Goal: Information Seeking & Learning: Learn about a topic

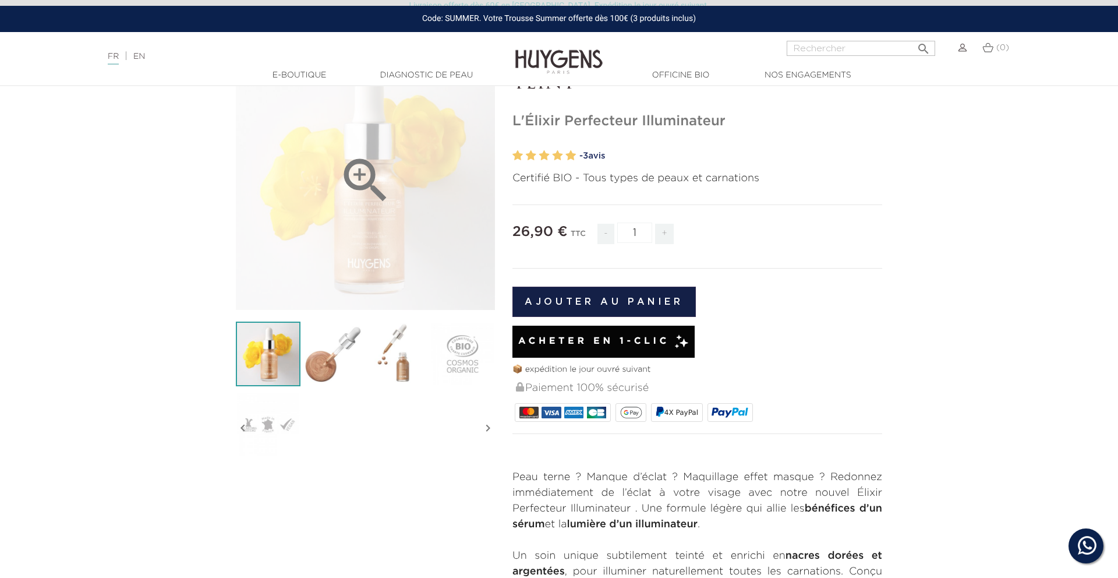
scroll to position [101, 0]
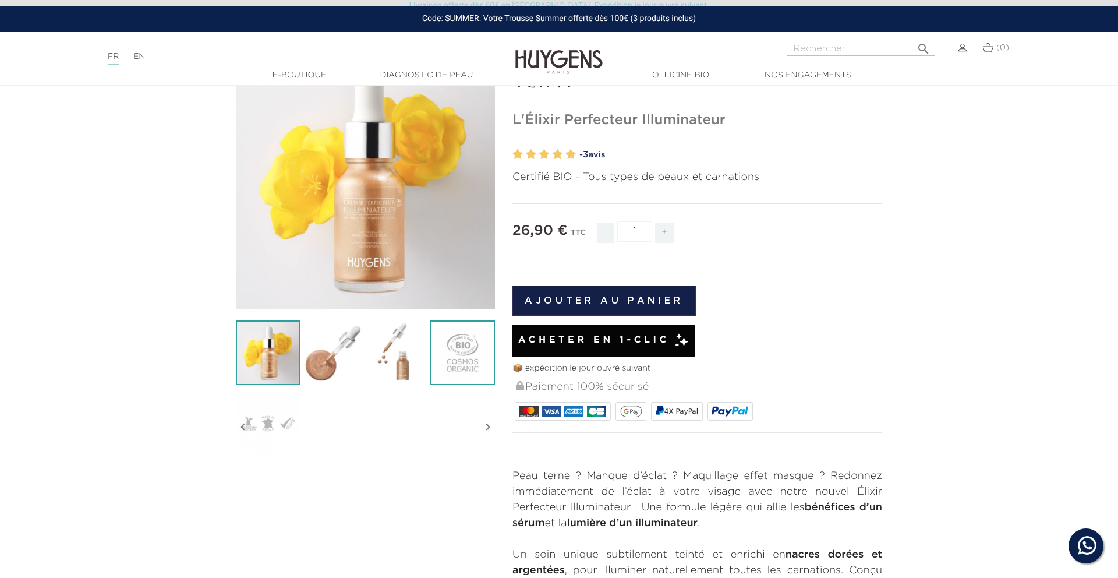
click at [450, 334] on img at bounding box center [462, 352] width 65 height 65
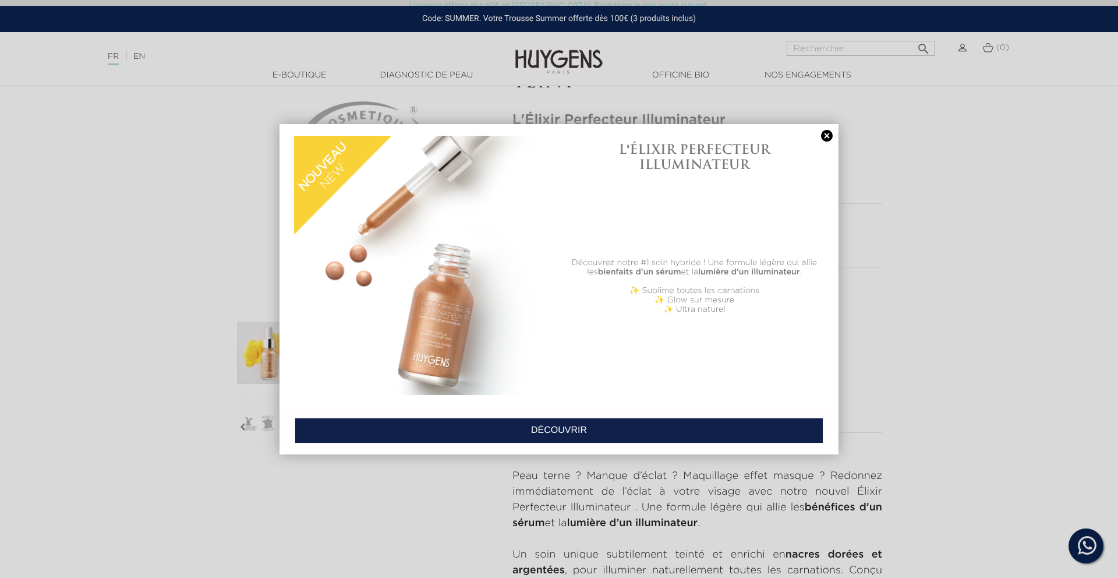
click at [828, 138] on link at bounding box center [827, 136] width 16 height 12
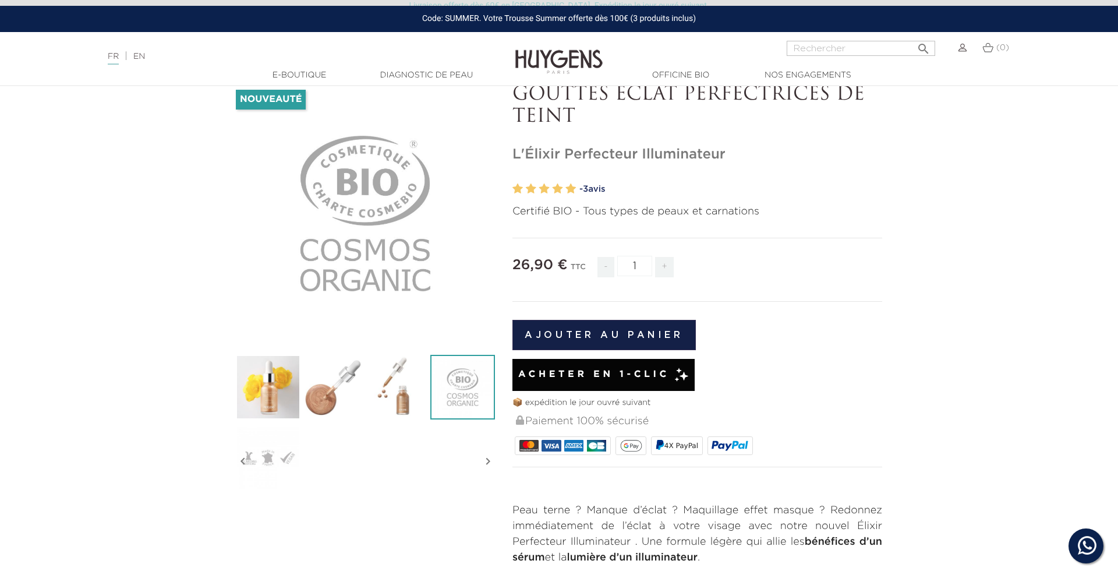
scroll to position [32, 0]
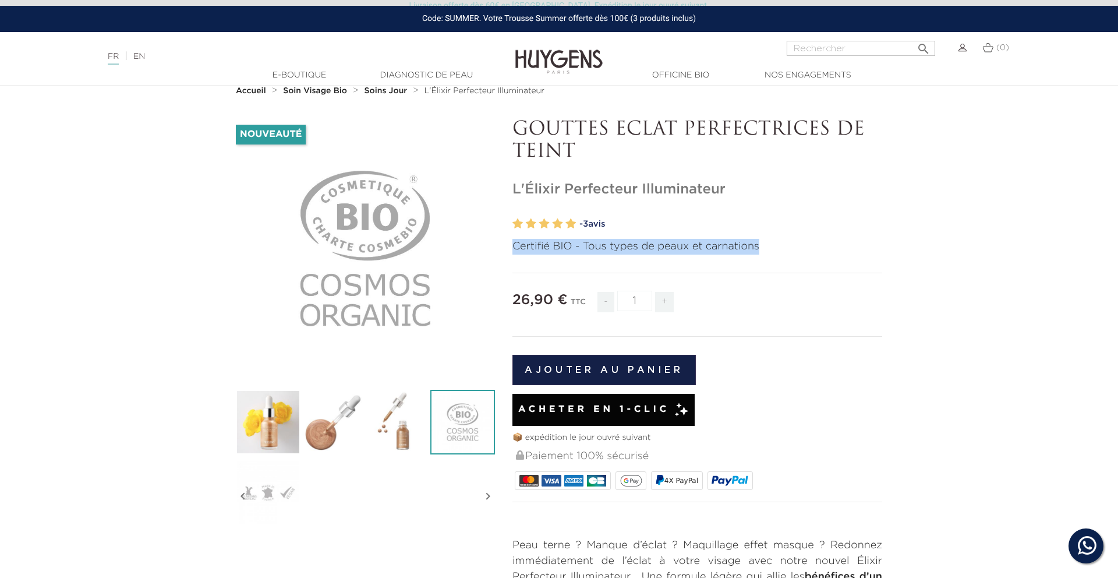
drag, startPoint x: 510, startPoint y: 244, endPoint x: 786, endPoint y: 249, distance: 275.5
click at [786, 249] on div "GOUTTES ECLAT PERFECTRICES DE TEINT L'Élixir Perfecteur Illuminateur" at bounding box center [697, 454] width 387 height 670
copy p "Certifié BIO - Tous types de peaux et carnations"
click at [229, 264] on div "Nouveauté   " at bounding box center [365, 325] width 277 height 412
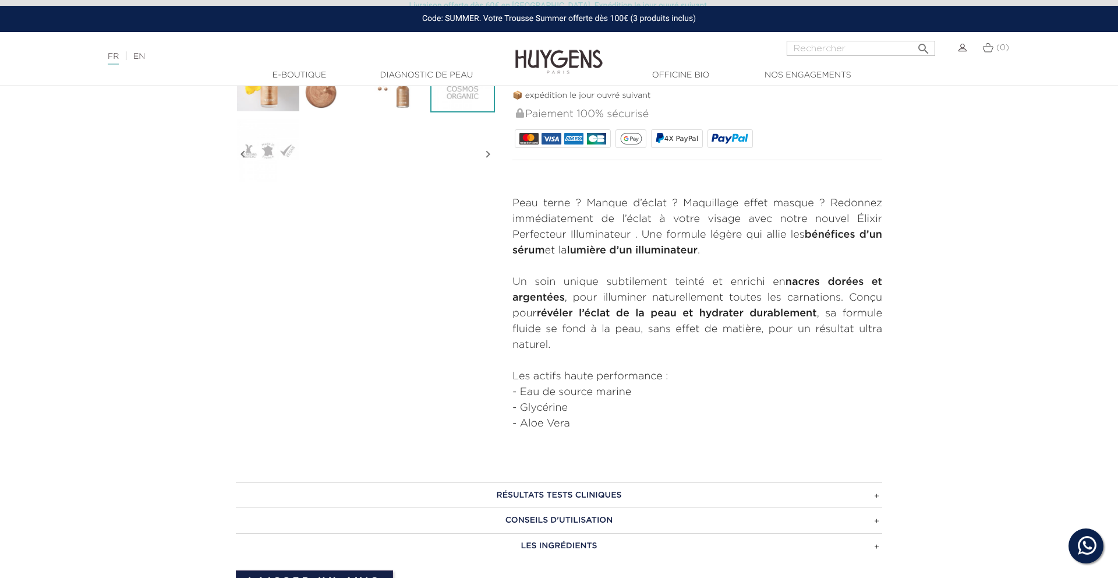
scroll to position [375, 0]
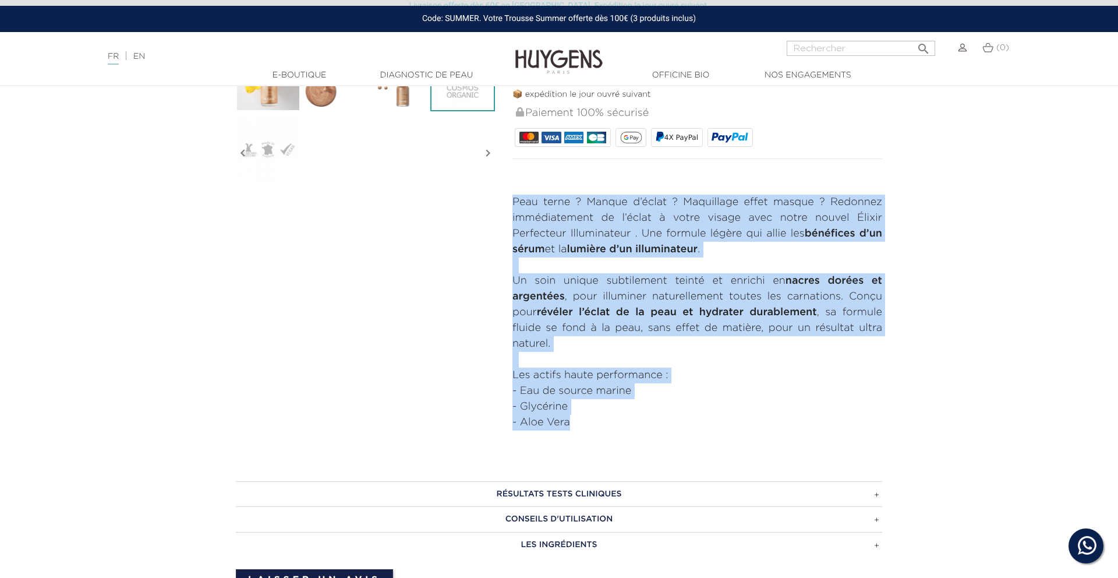
drag, startPoint x: 501, startPoint y: 199, endPoint x: 595, endPoint y: 419, distance: 239.3
click at [596, 419] on div "Nouveauté   " at bounding box center [559, 111] width 664 height 670
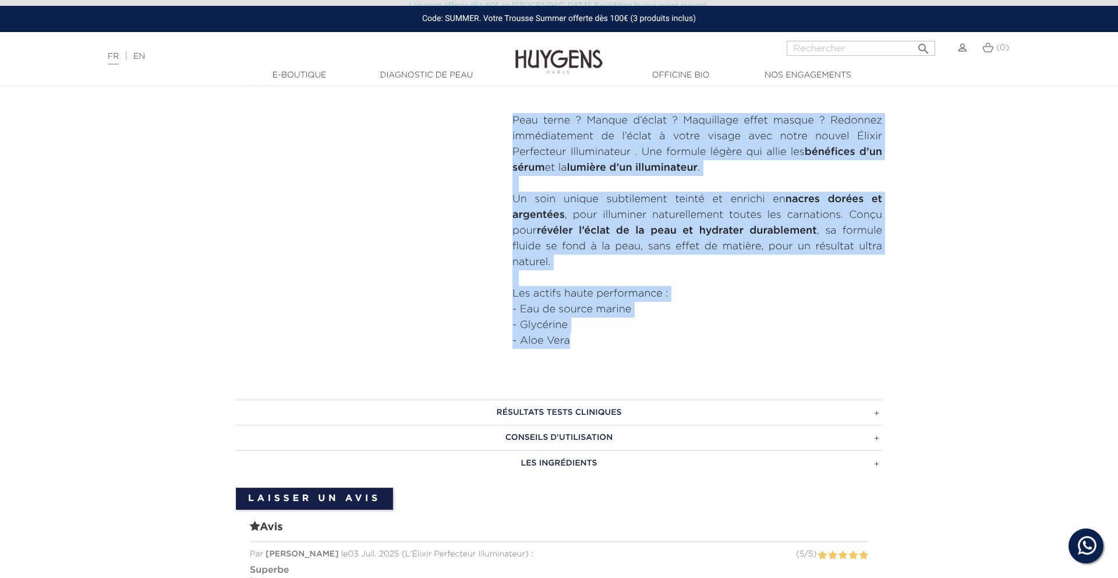
scroll to position [683, 0]
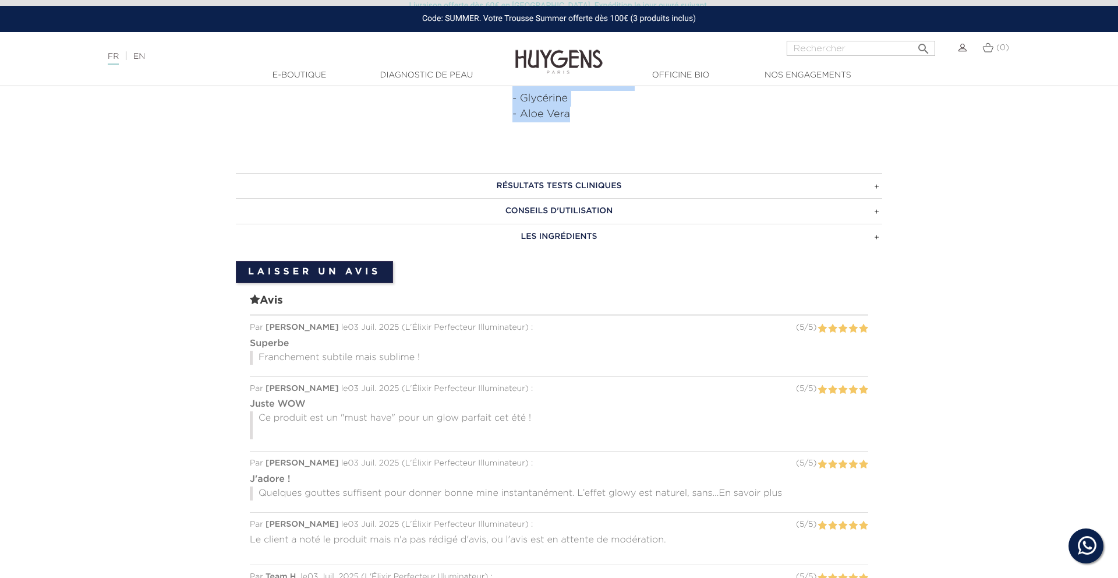
click at [595, 197] on h3 "RÉSULTATS TESTS CLINIQUES" at bounding box center [559, 186] width 646 height 26
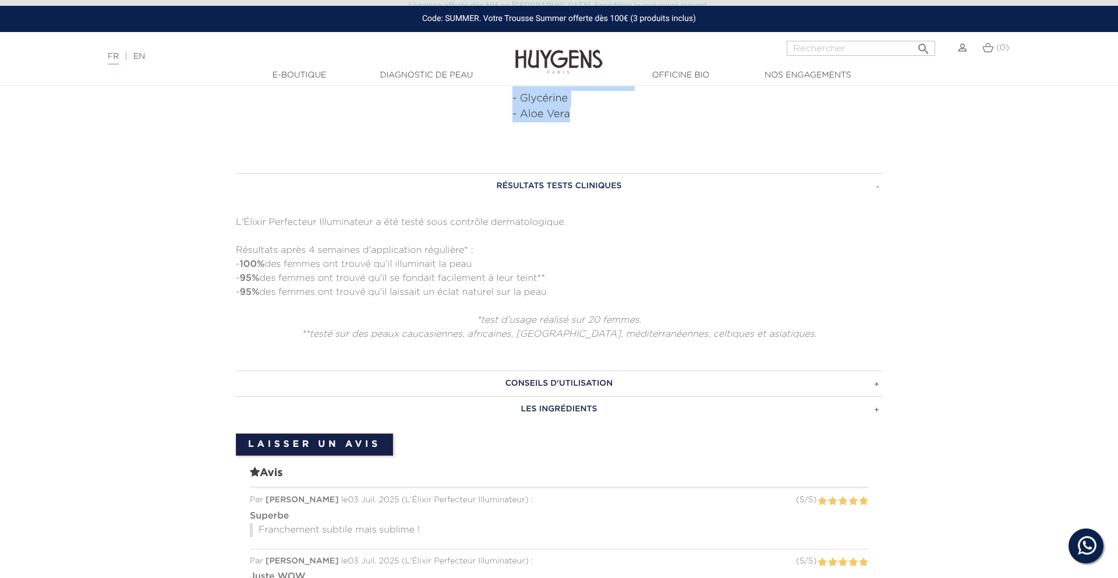
click at [597, 178] on h3 "RÉSULTATS TESTS CLINIQUES" at bounding box center [559, 186] width 646 height 26
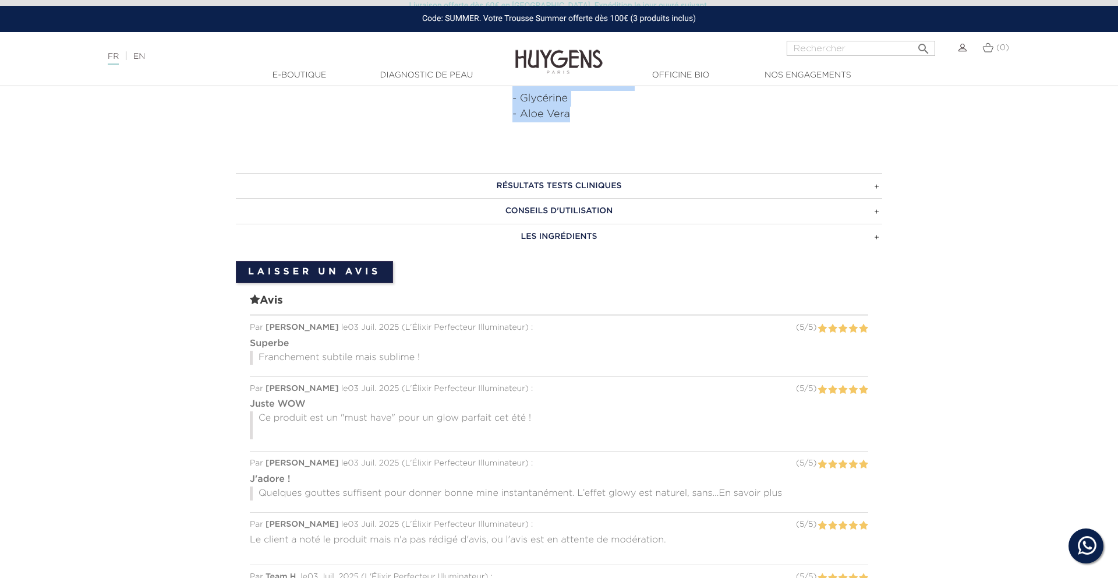
click at [631, 201] on h3 "CONSEILS D'UTILISATION" at bounding box center [559, 211] width 646 height 26
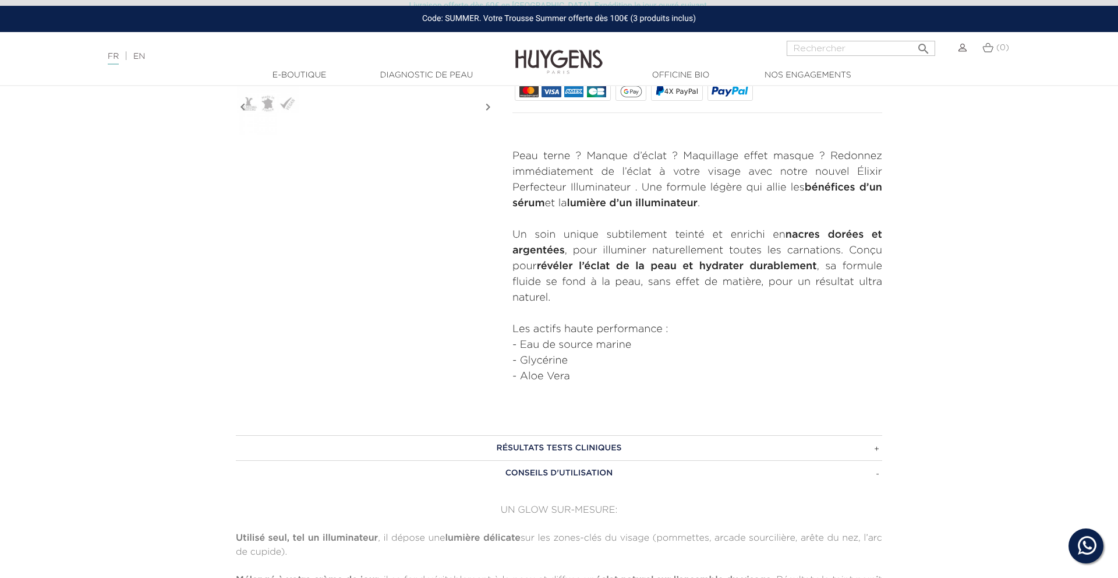
click at [168, 326] on section "Nouveauté   " at bounding box center [559, 74] width 1118 height 688
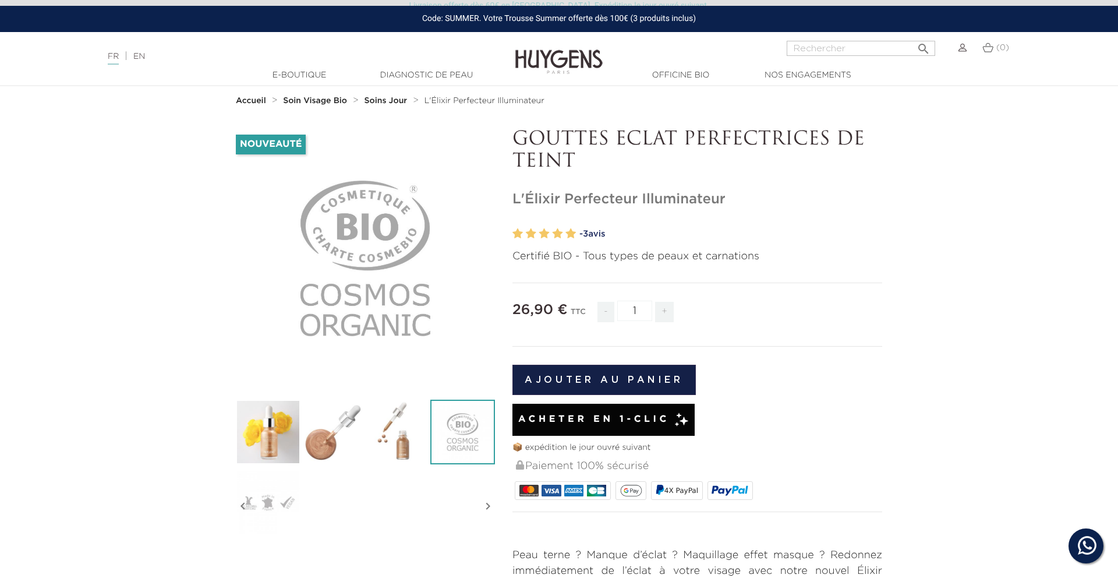
scroll to position [0, 0]
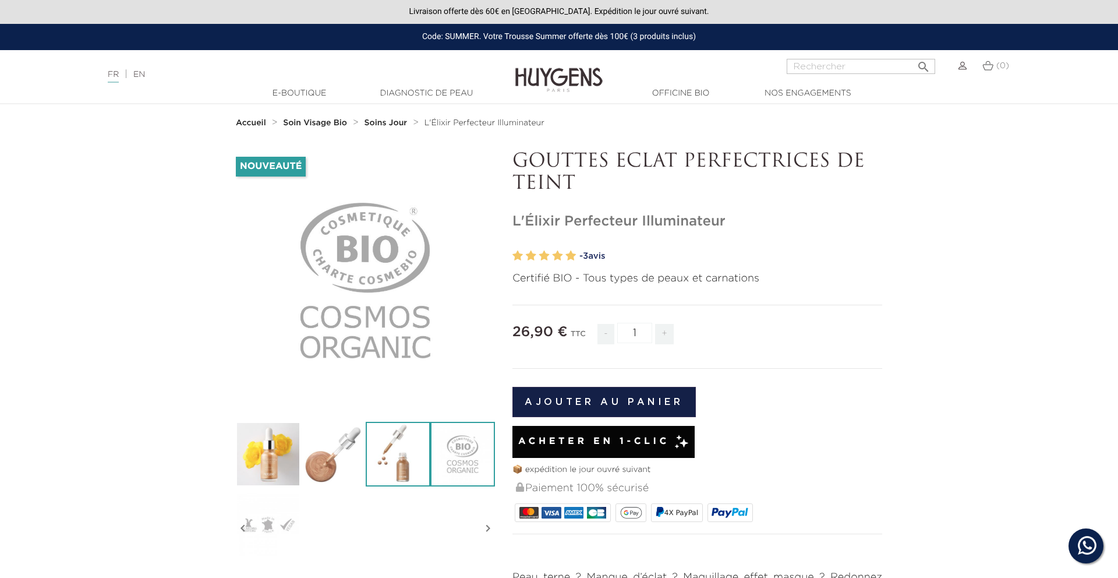
click at [405, 446] on img at bounding box center [398, 454] width 65 height 65
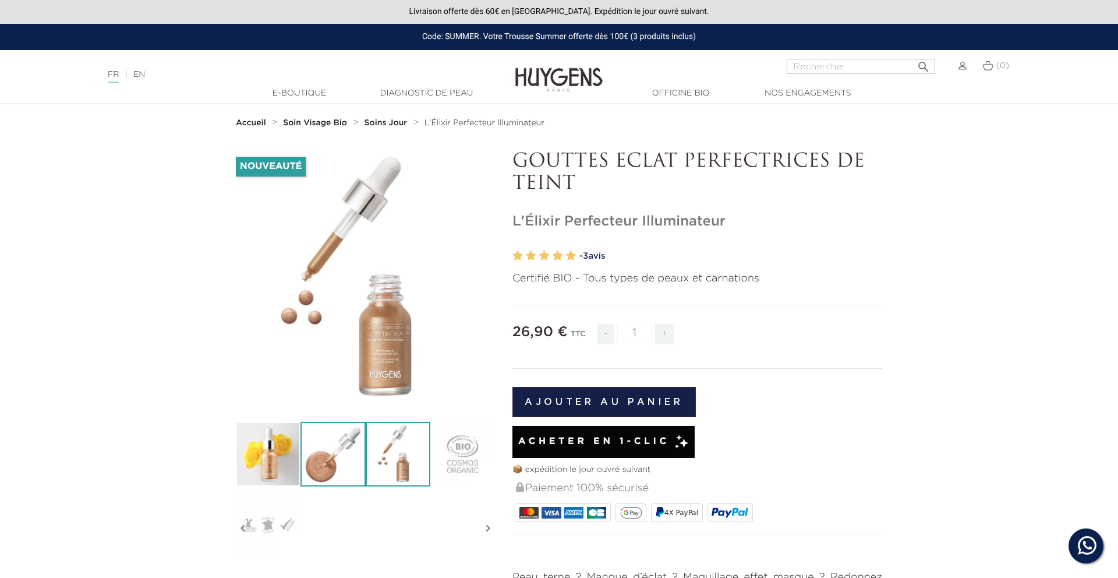
click at [342, 452] on img at bounding box center [333, 454] width 65 height 65
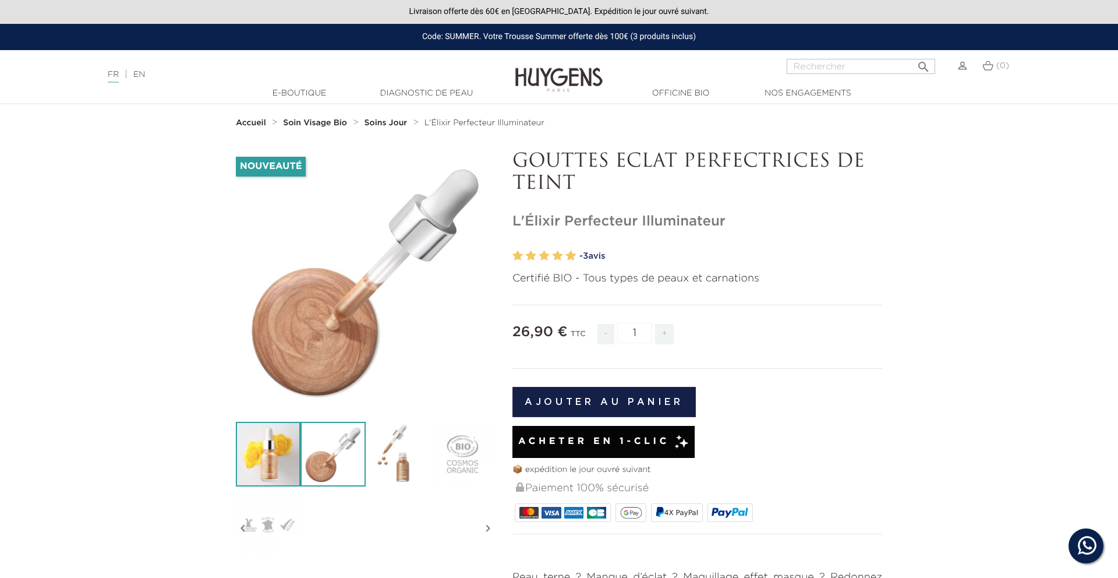
click at [263, 462] on img at bounding box center [268, 454] width 65 height 65
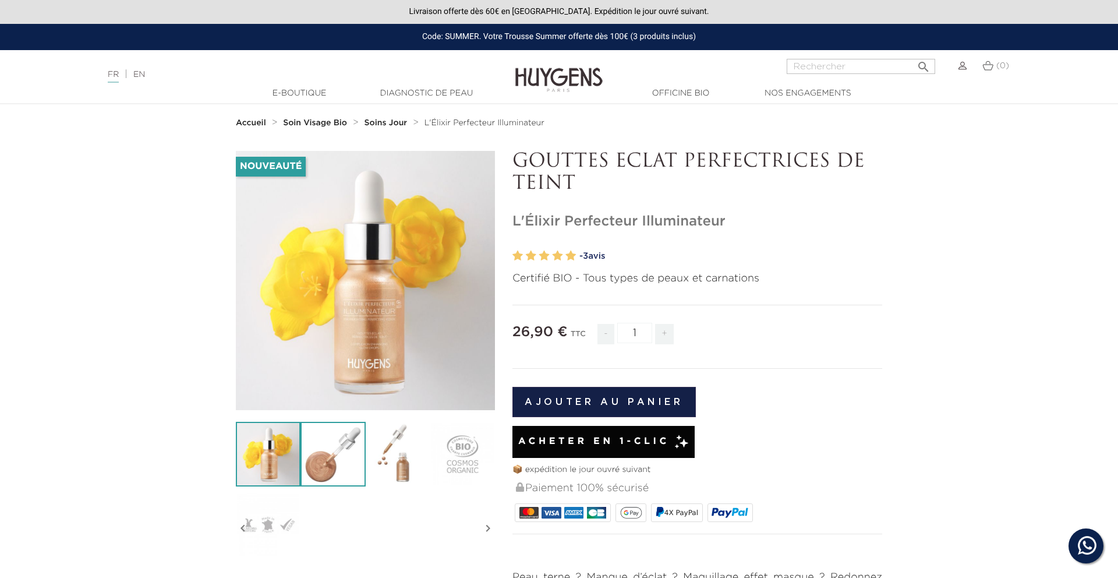
click at [328, 456] on img at bounding box center [333, 454] width 65 height 65
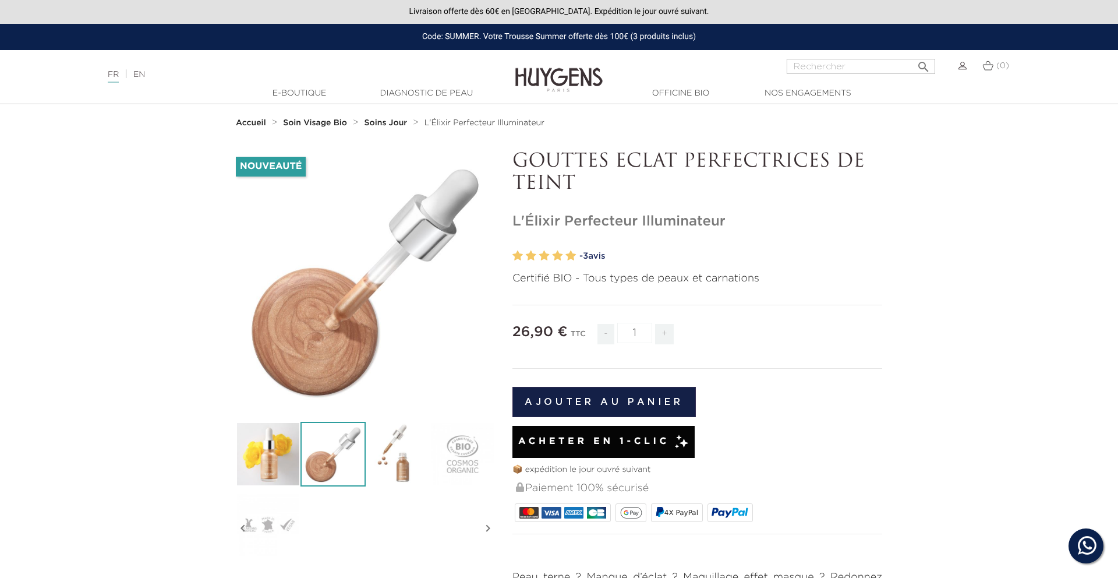
click at [235, 482] on div "Nouveauté   " at bounding box center [365, 357] width 277 height 412
click at [264, 471] on img at bounding box center [268, 454] width 65 height 65
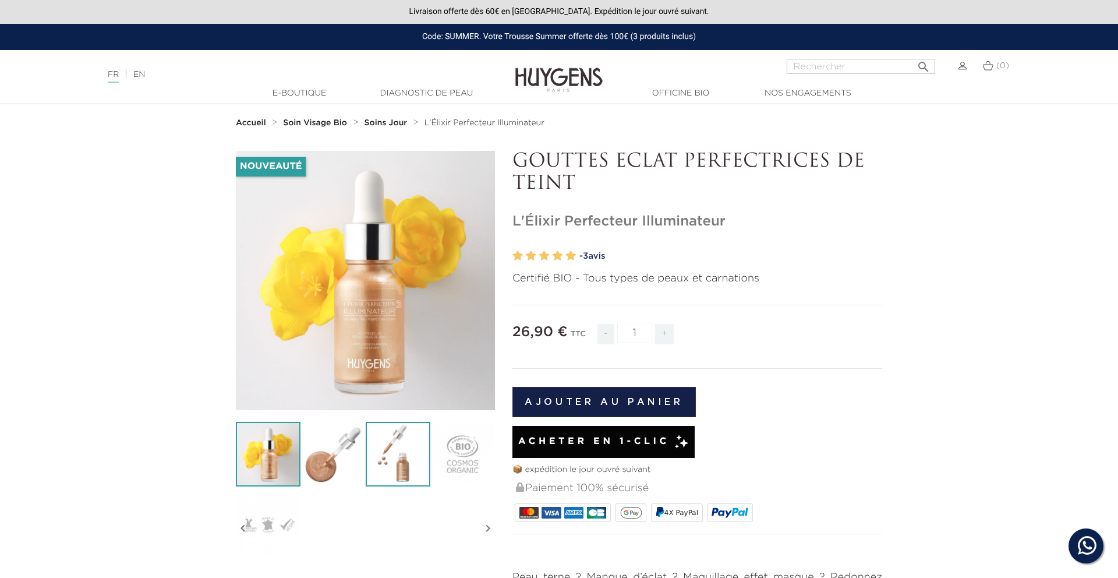
click at [393, 447] on img at bounding box center [398, 454] width 65 height 65
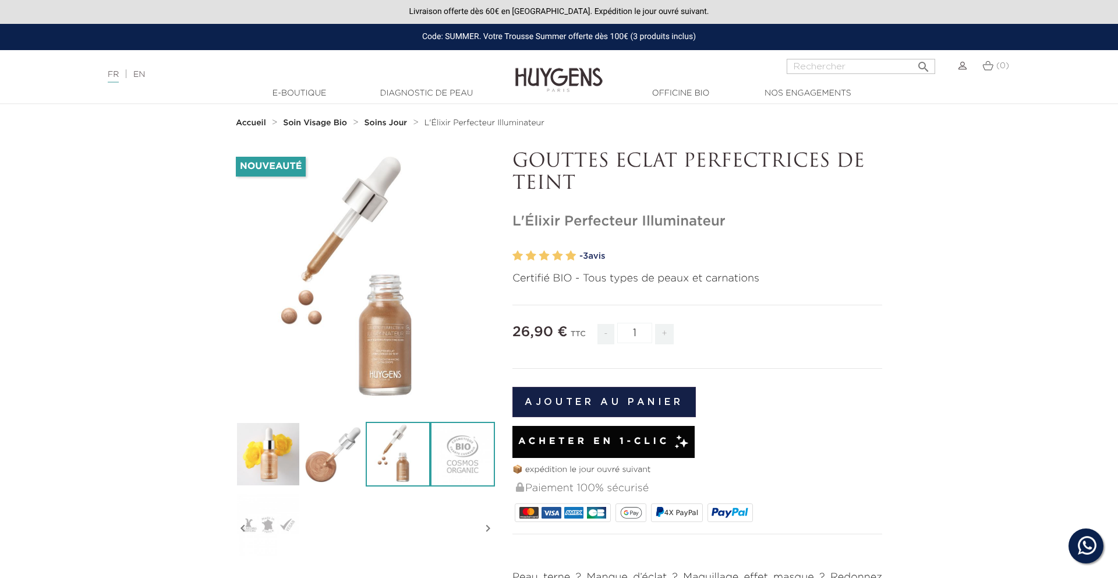
click at [441, 447] on img at bounding box center [462, 454] width 65 height 65
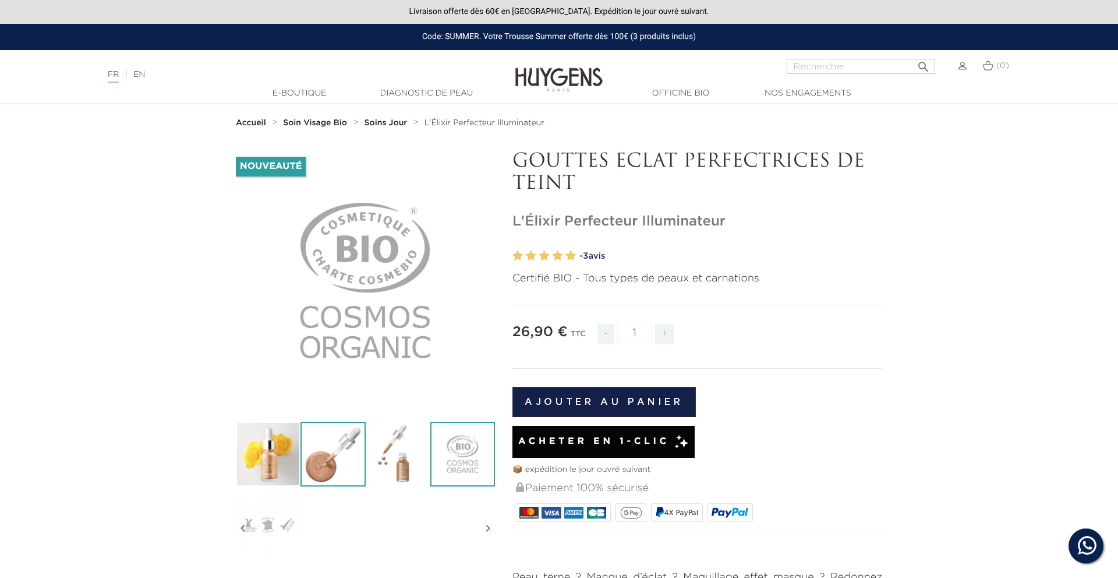
click at [342, 463] on img at bounding box center [333, 454] width 65 height 65
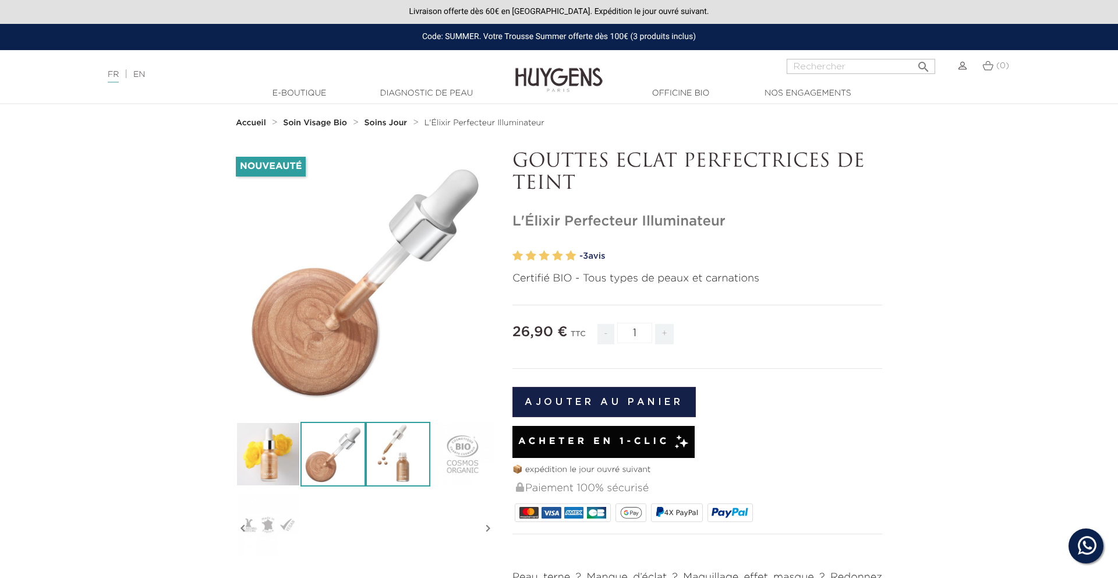
click at [419, 458] on img at bounding box center [398, 454] width 65 height 65
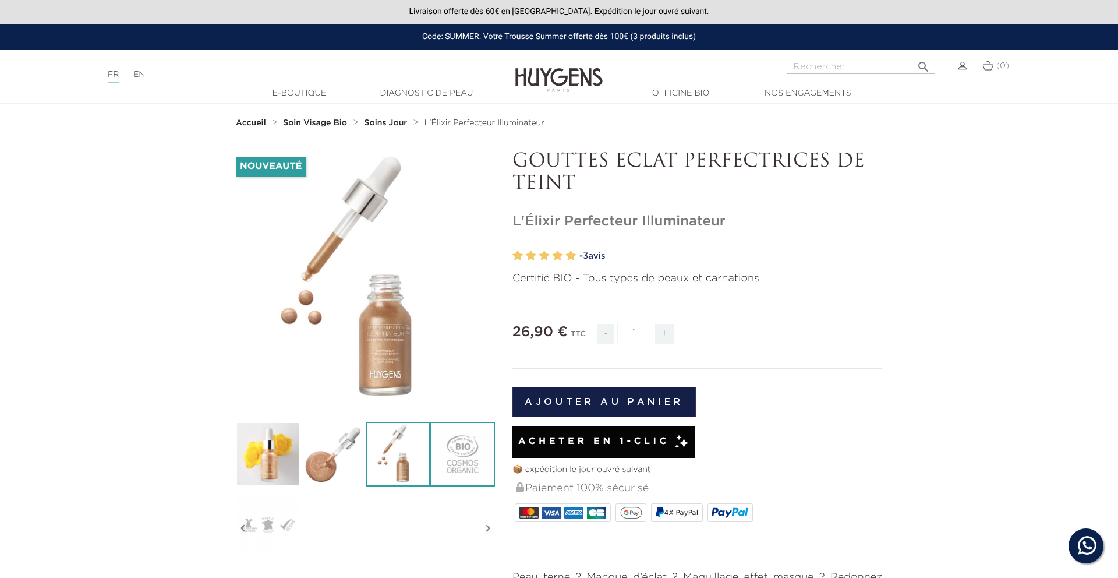
click at [462, 454] on img at bounding box center [462, 454] width 65 height 65
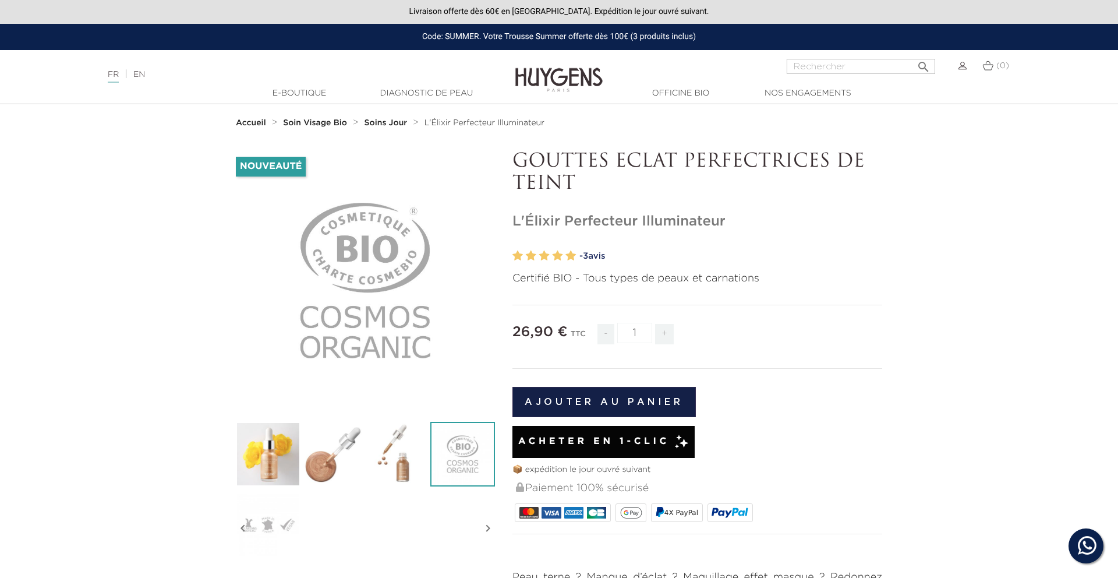
click at [730, 248] on link "- 3 avis" at bounding box center [730, 256] width 303 height 17
